Goal: Task Accomplishment & Management: Manage account settings

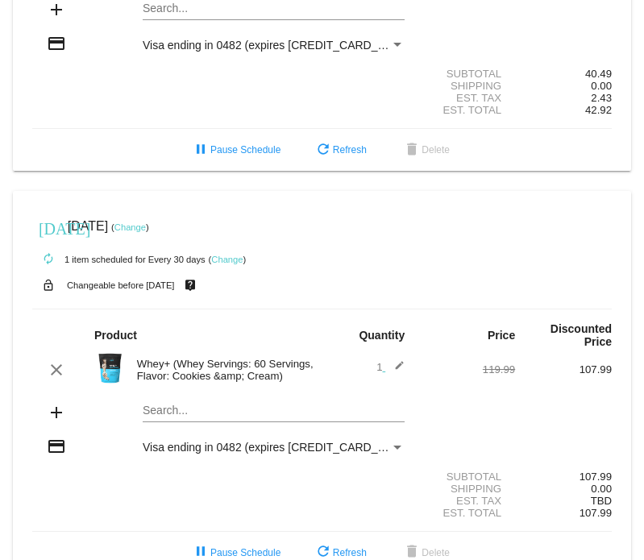
scroll to position [619, 0]
click at [397, 360] on mat-icon "edit" at bounding box center [394, 369] width 19 height 19
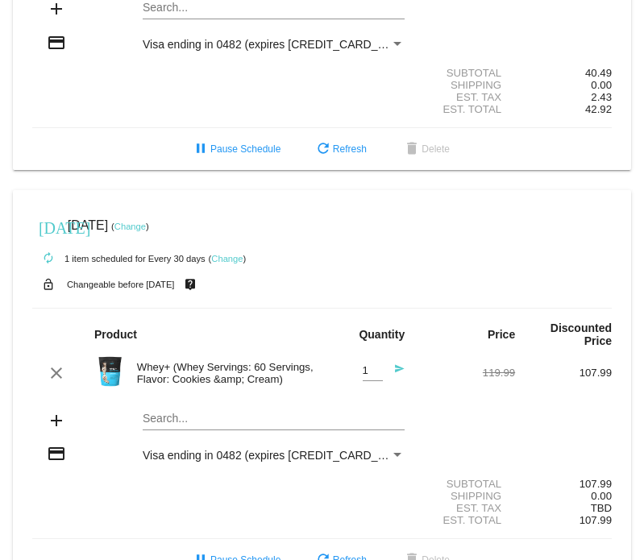
click at [155, 361] on div "Whey+ (Whey Servings: 60 Servings, Flavor: Cookies &amp; Cream)" at bounding box center [225, 373] width 193 height 24
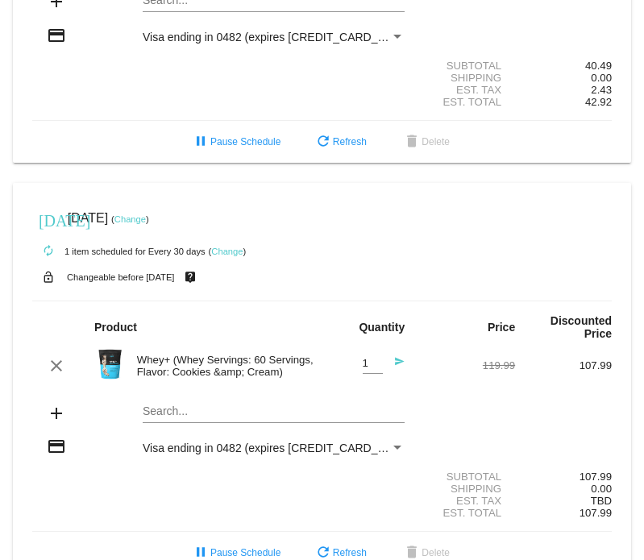
click at [51, 404] on mat-icon "add" at bounding box center [56, 413] width 19 height 19
click at [59, 404] on mat-icon "add" at bounding box center [56, 413] width 19 height 19
click at [206, 369] on mat-card "[DATE] [DATE] ( Change ) autorenew 1 item scheduled for Every 30 days ( Change …" at bounding box center [322, 378] width 618 height 391
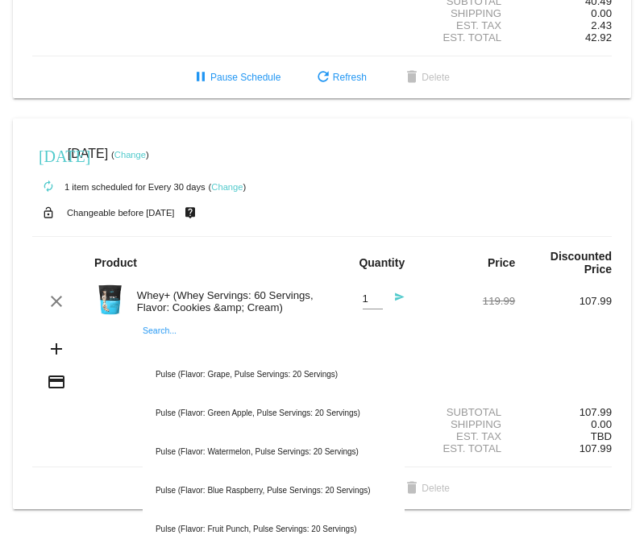
scroll to position [693, 0]
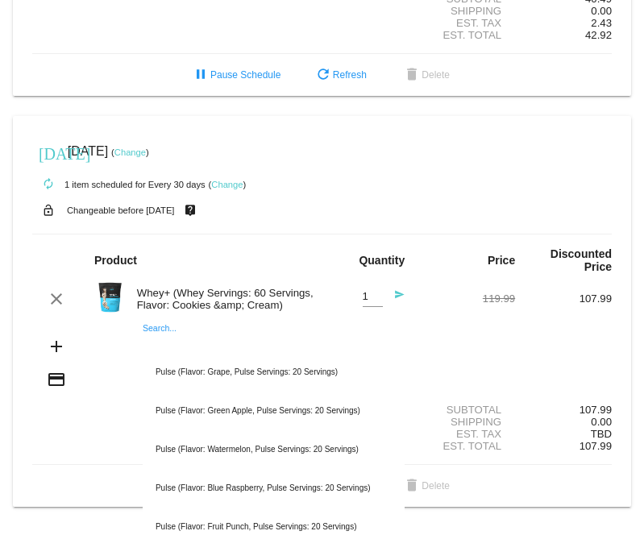
click at [313, 168] on div "autorenew 1 item scheduled for Every 30 days ( Change )" at bounding box center [322, 184] width 580 height 32
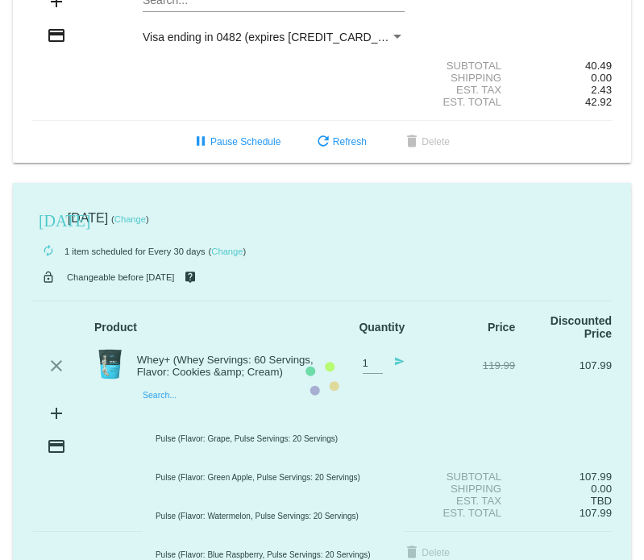
click at [263, 375] on mat-card "[DATE] [DATE] ( Change ) autorenew 1 item scheduled for Every 30 days ( Change …" at bounding box center [322, 378] width 618 height 391
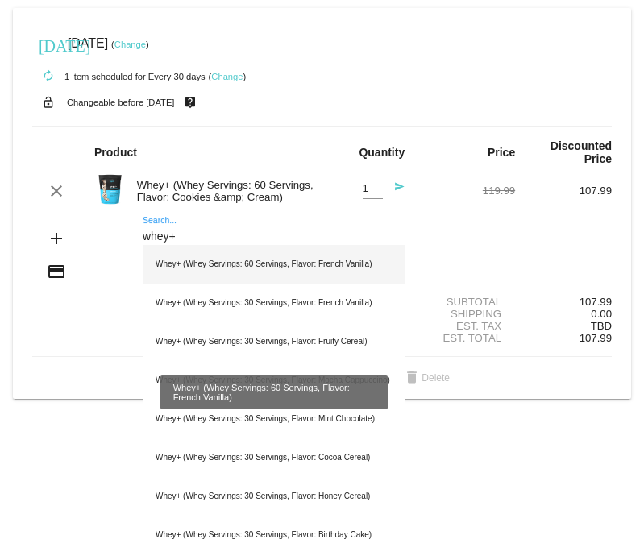
scroll to position [801, 0]
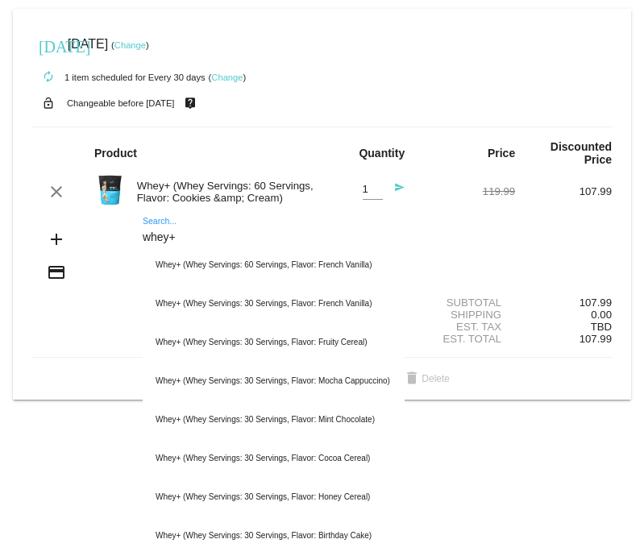
type input "whey+"
click at [227, 180] on div "Whey+ (Whey Servings: 60 Servings, Flavor: Cookies &amp; Cream)" at bounding box center [225, 192] width 193 height 24
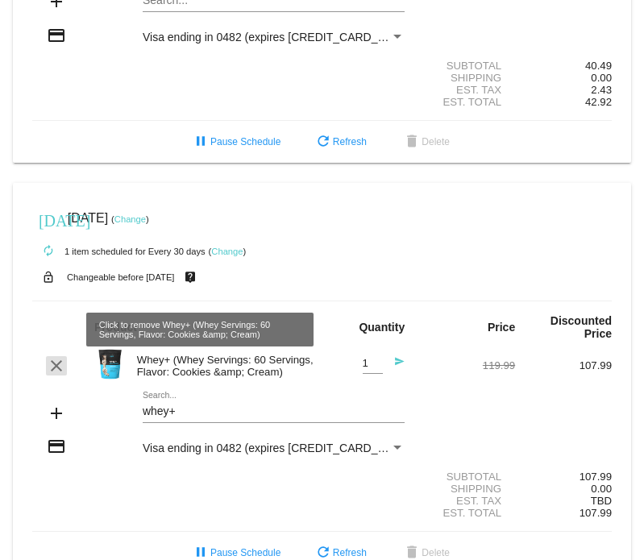
click at [59, 356] on mat-icon "clear" at bounding box center [56, 365] width 19 height 19
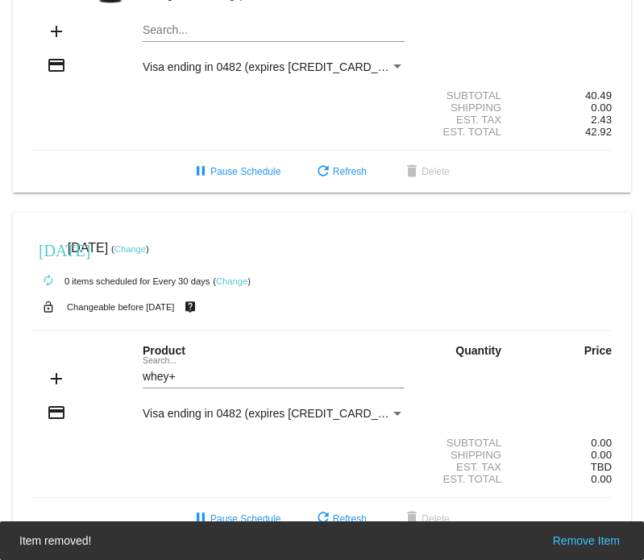
scroll to position [576, 0]
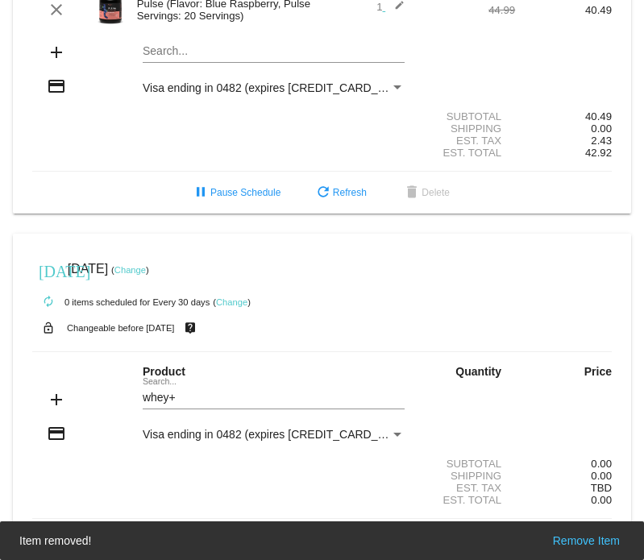
click at [289, 378] on div "whey+ Search..." at bounding box center [274, 393] width 262 height 31
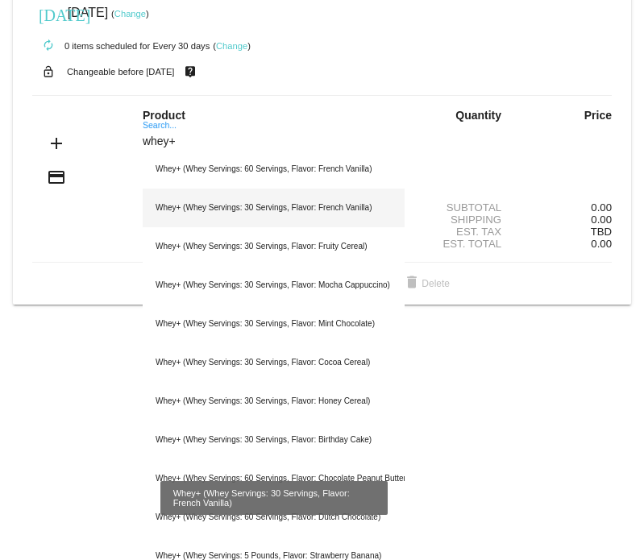
scroll to position [832, 0]
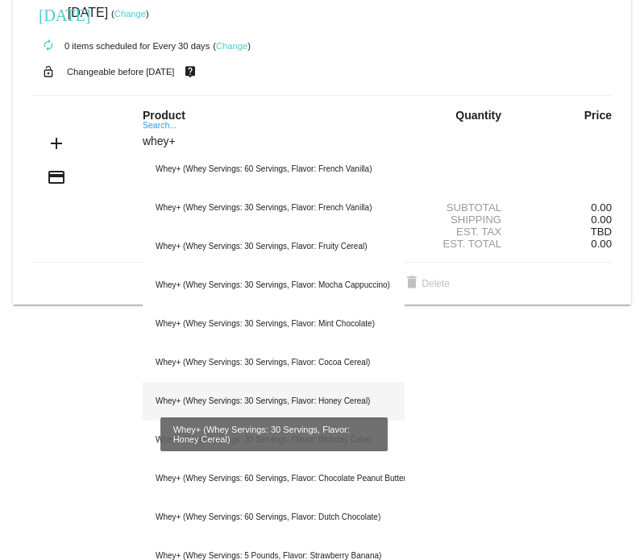
click at [276, 382] on div "Whey+ (Whey Servings: 30 Servings, Flavor: Honey Cereal)" at bounding box center [274, 401] width 262 height 39
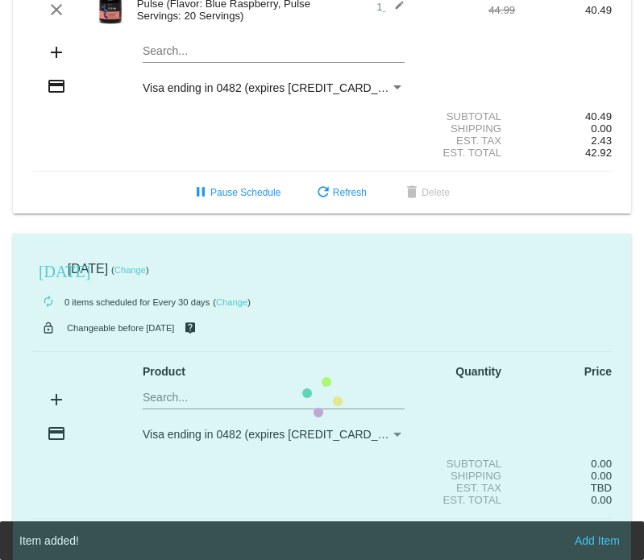
scroll to position [619, 0]
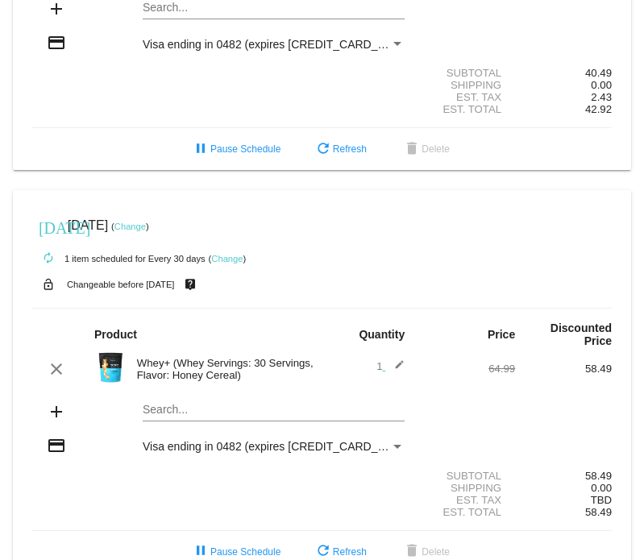
click at [258, 357] on div "Whey+ (Whey Servings: 30 Servings, Flavor: Honey Cereal)" at bounding box center [225, 369] width 193 height 24
click at [245, 357] on div "Whey+ (Whey Servings: 30 Servings, Flavor: Honey Cereal)" at bounding box center [225, 369] width 193 height 24
click at [162, 357] on div "Whey+ (Whey Servings: 30 Servings, Flavor: Honey Cereal)" at bounding box center [225, 369] width 193 height 24
click at [175, 390] on div "Search..." at bounding box center [274, 405] width 262 height 31
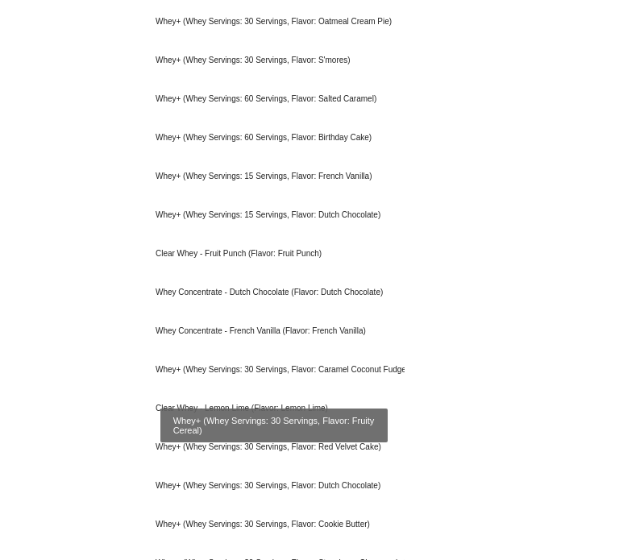
scroll to position [1928, 0]
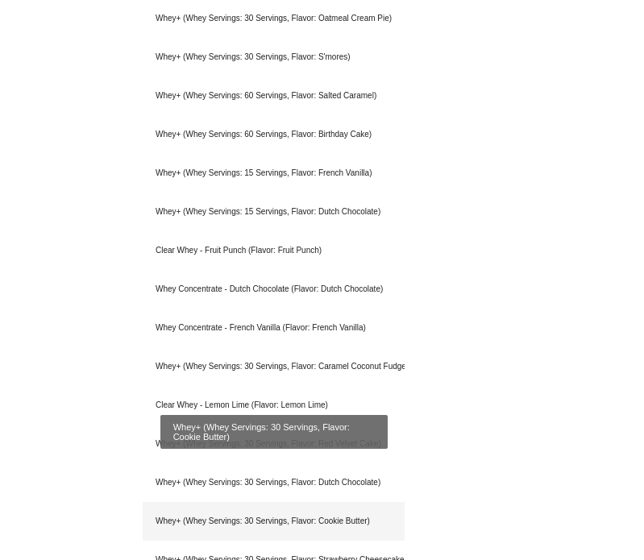
type input "whey"
click at [234, 502] on div "Whey+ (Whey Servings: 30 Servings, Flavor: Cookie Butter)" at bounding box center [274, 521] width 262 height 39
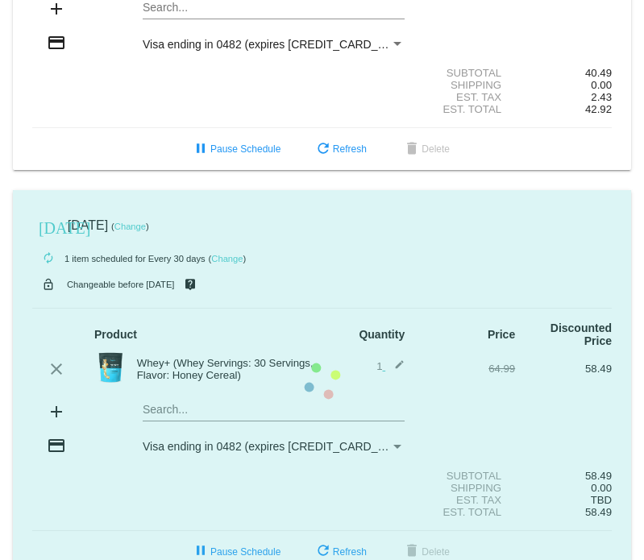
scroll to position [658, 0]
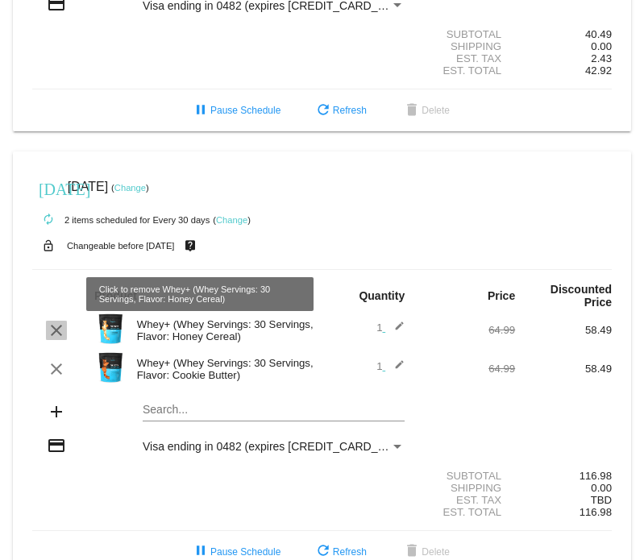
click at [57, 321] on mat-icon "clear" at bounding box center [56, 330] width 19 height 19
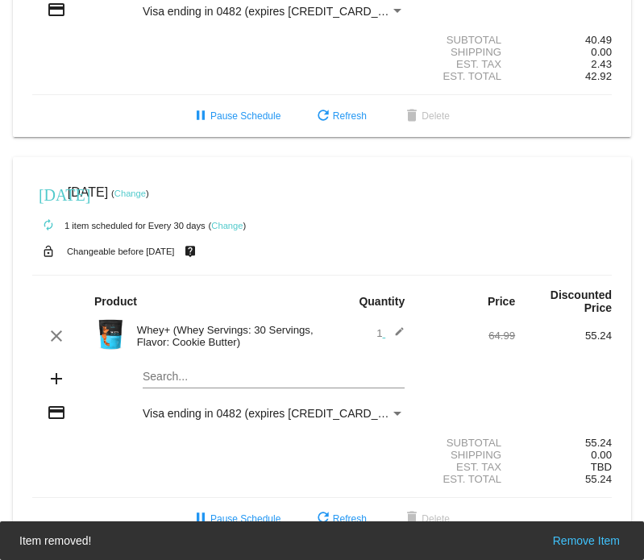
scroll to position [619, 0]
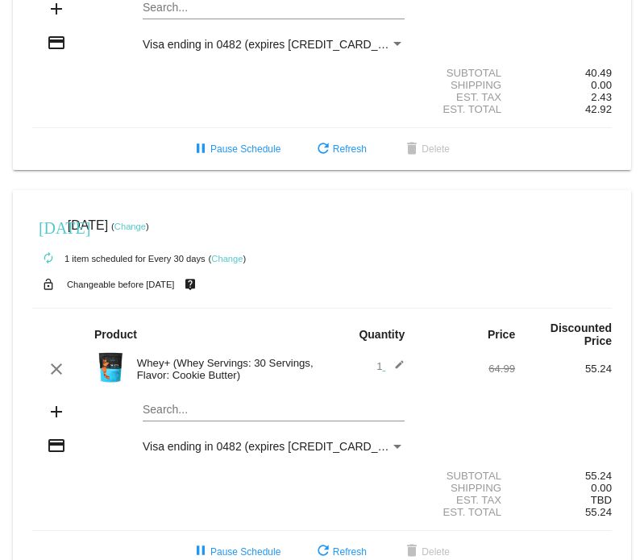
click at [146, 222] on link "Change" at bounding box center [129, 227] width 31 height 10
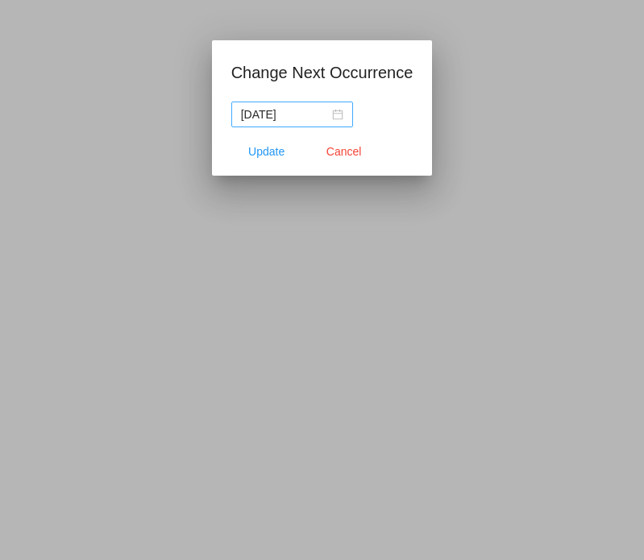
click at [343, 114] on div "[DATE]" at bounding box center [292, 115] width 102 height 18
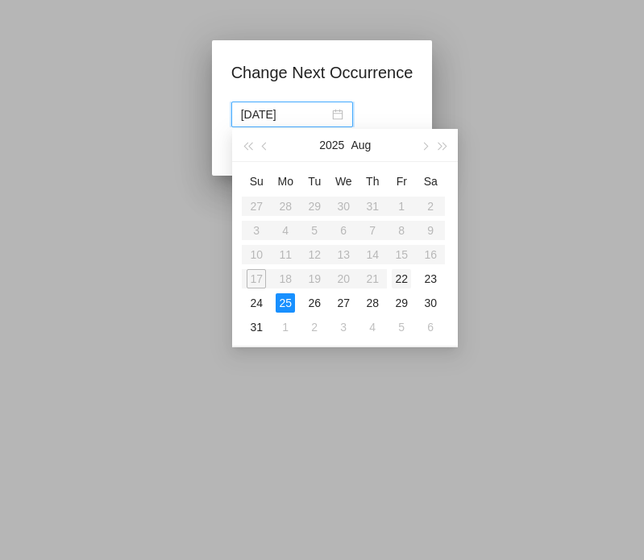
click at [408, 281] on div "22" at bounding box center [401, 278] width 19 height 19
type input "[DATE]"
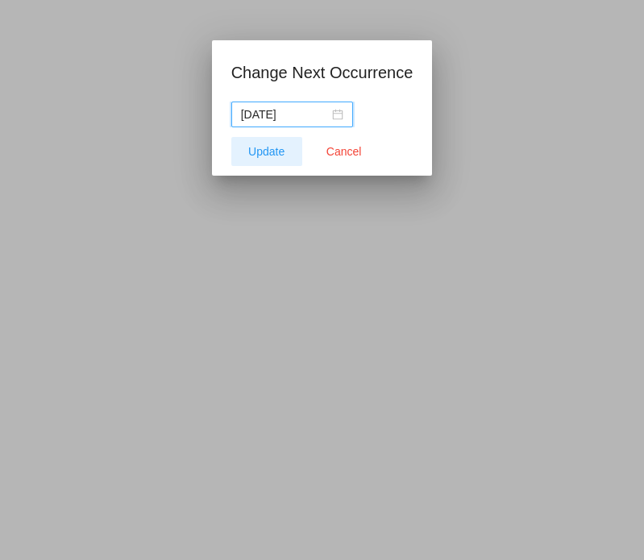
click at [262, 148] on span "Update" at bounding box center [266, 151] width 36 height 13
